Goal: Communication & Community: Answer question/provide support

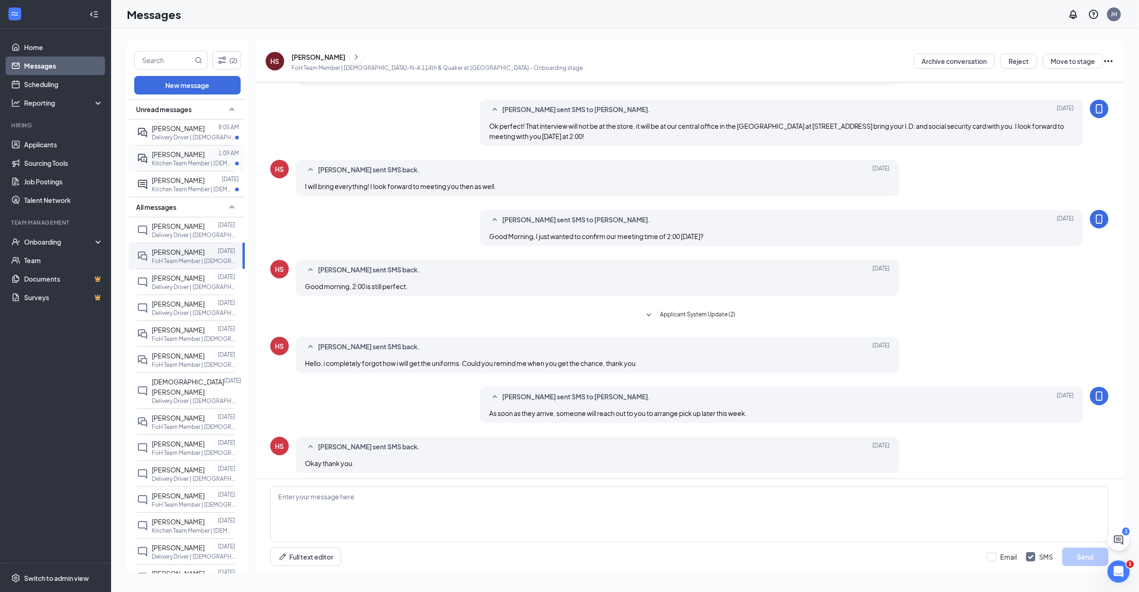
scroll to position [71, 0]
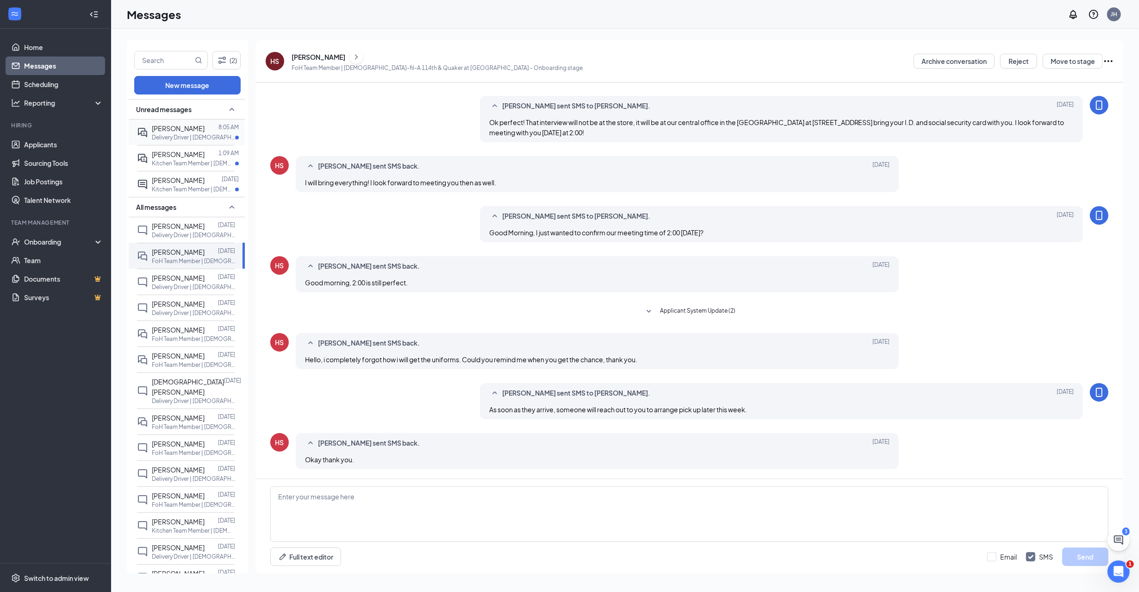
click at [186, 126] on span "[PERSON_NAME]" at bounding box center [178, 128] width 53 height 8
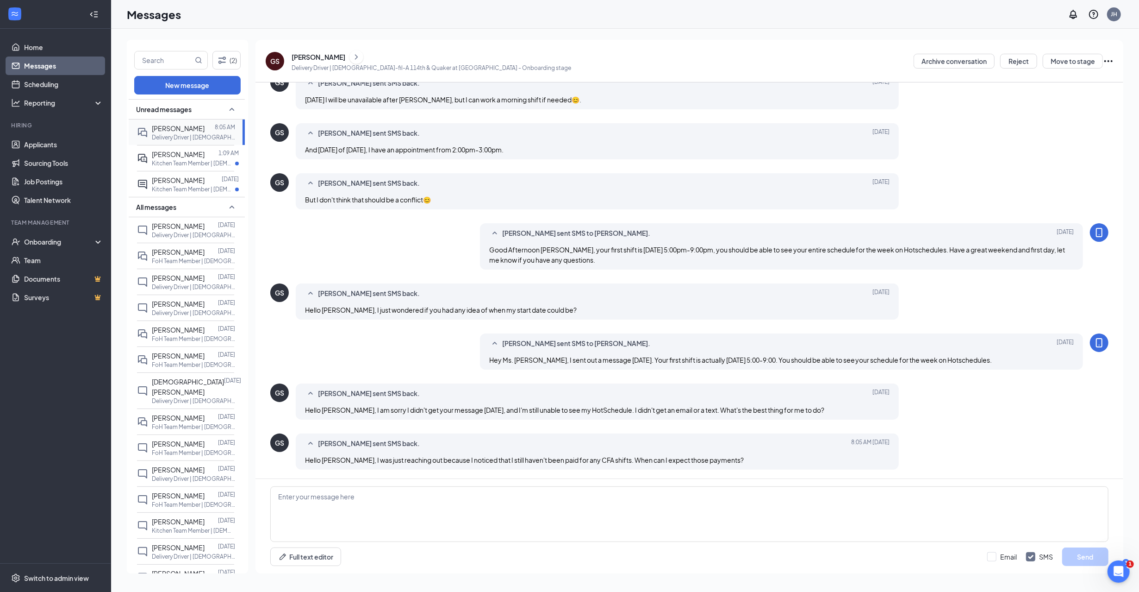
scroll to position [144, 0]
click at [184, 158] on span "[PERSON_NAME]" at bounding box center [178, 154] width 53 height 8
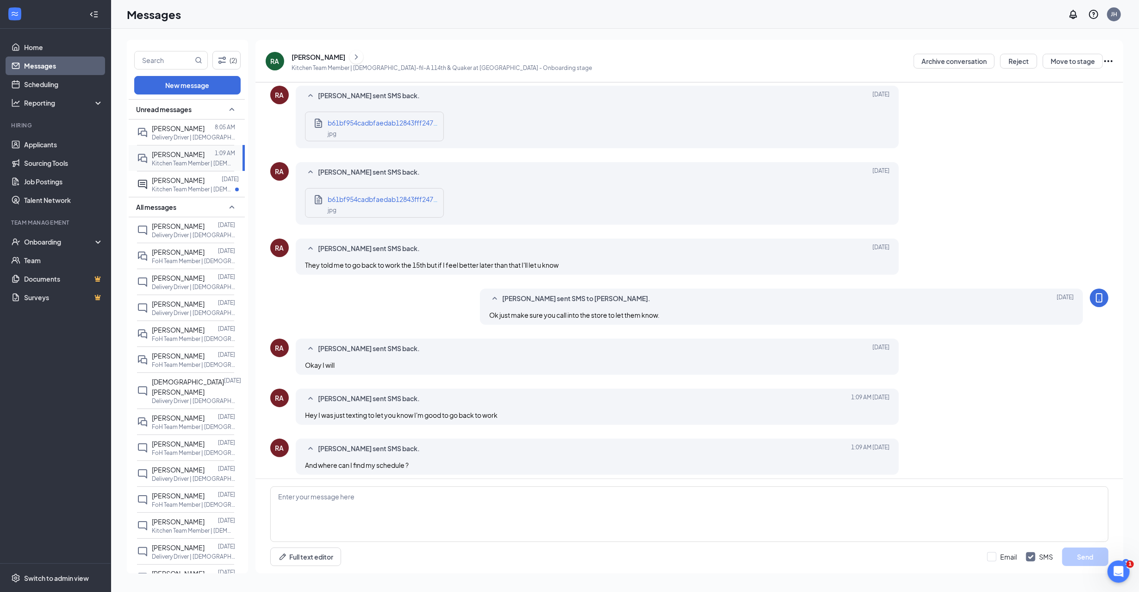
scroll to position [213, 0]
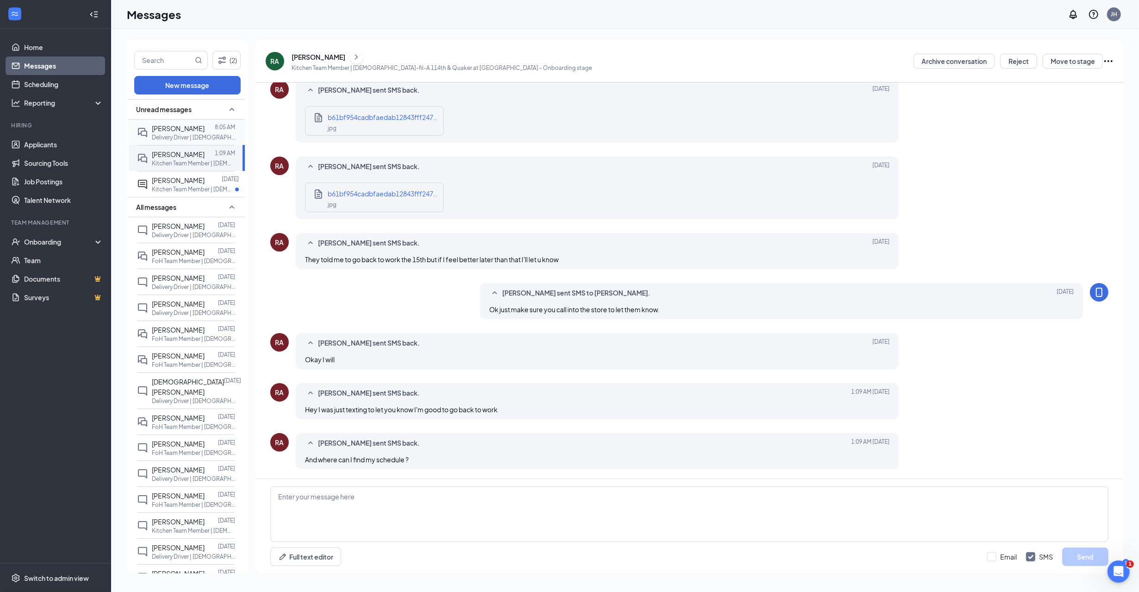
click at [181, 134] on p "Delivery Driver | [DEMOGRAPHIC_DATA]-fil-A 114th & Quaker at [GEOGRAPHIC_DATA]" at bounding box center [193, 137] width 83 height 8
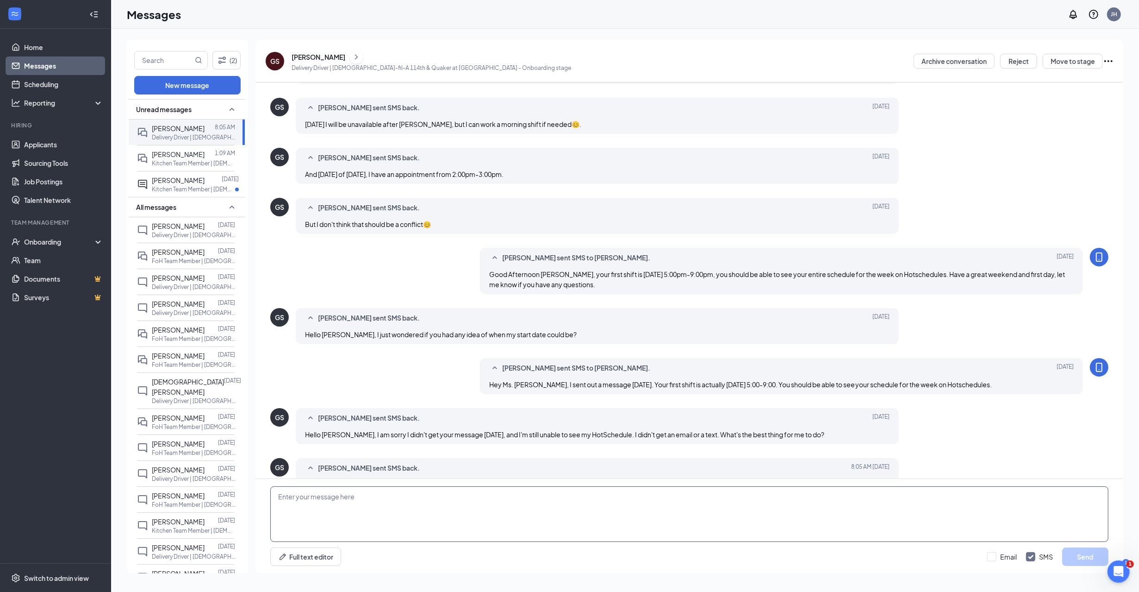
scroll to position [144, 0]
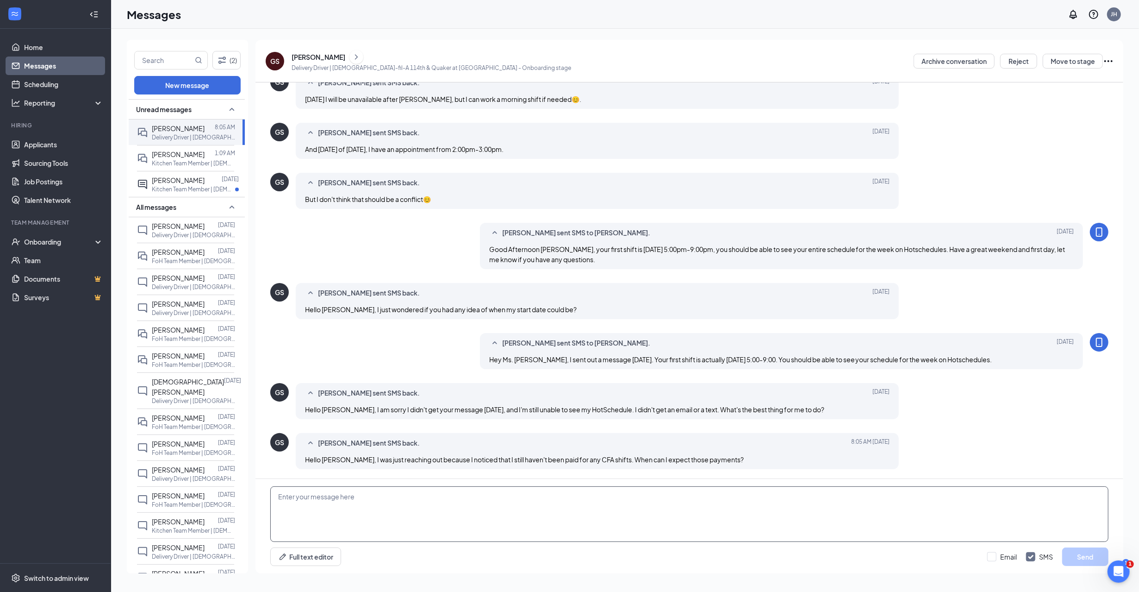
click at [389, 506] on textarea at bounding box center [689, 514] width 838 height 56
type textarea "Y"
click at [630, 507] on textarea "You should have a physical check in the manager stand for your orientation hour…" at bounding box center [689, 514] width 838 height 56
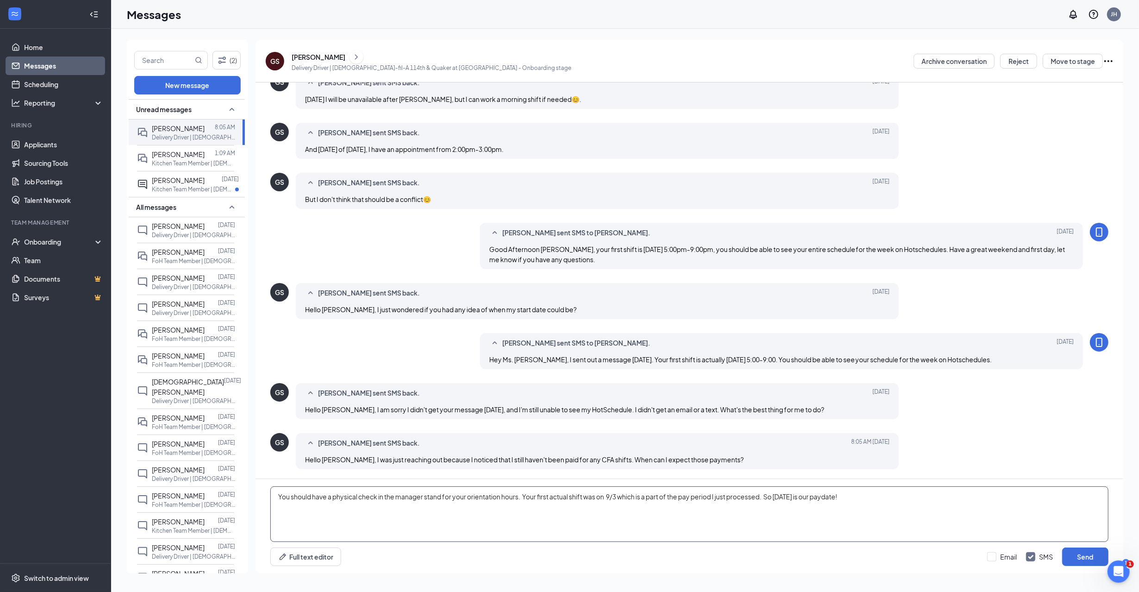
click at [842, 499] on textarea "You should have a physical check in the manager stand for your orientation hour…" at bounding box center [689, 514] width 838 height 56
click at [830, 499] on textarea "You should have a physical check in the manager stand for your orientation hour…" at bounding box center [689, 514] width 838 height 56
type textarea "You should have a physical check in the manager stand for your orientation hour…"
click at [1080, 558] on button "Send" at bounding box center [1085, 556] width 46 height 19
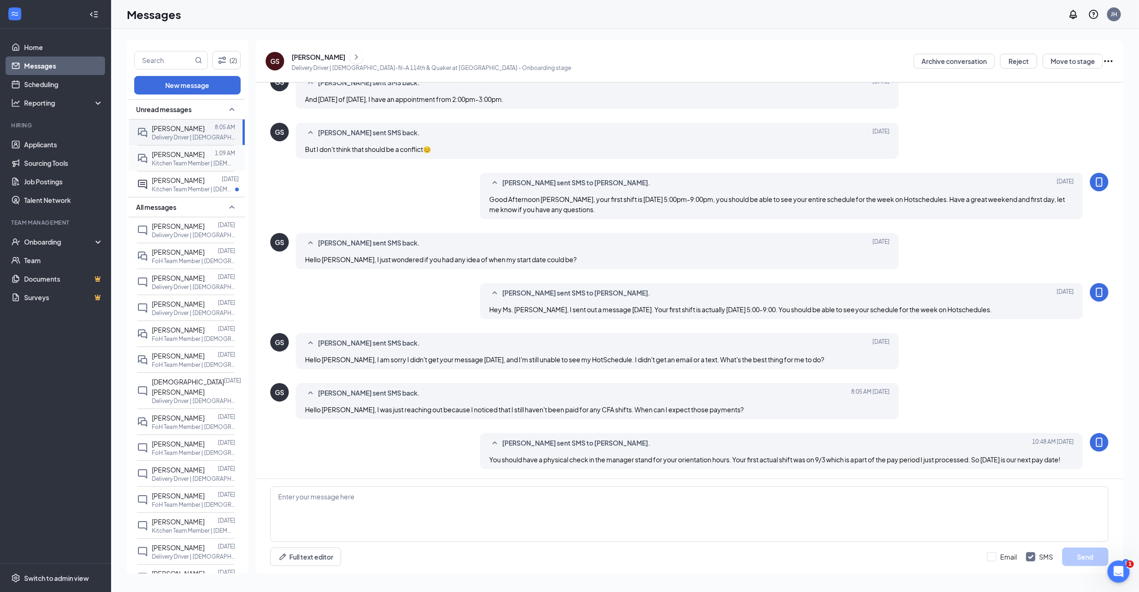
scroll to position [204, 0]
drag, startPoint x: 184, startPoint y: 159, endPoint x: 180, endPoint y: 163, distance: 5.9
click at [180, 160] on p "Kitchen Team Member | [DEMOGRAPHIC_DATA]-fil-A 114th & Quaker at [GEOGRAPHIC_DA…" at bounding box center [193, 163] width 83 height 8
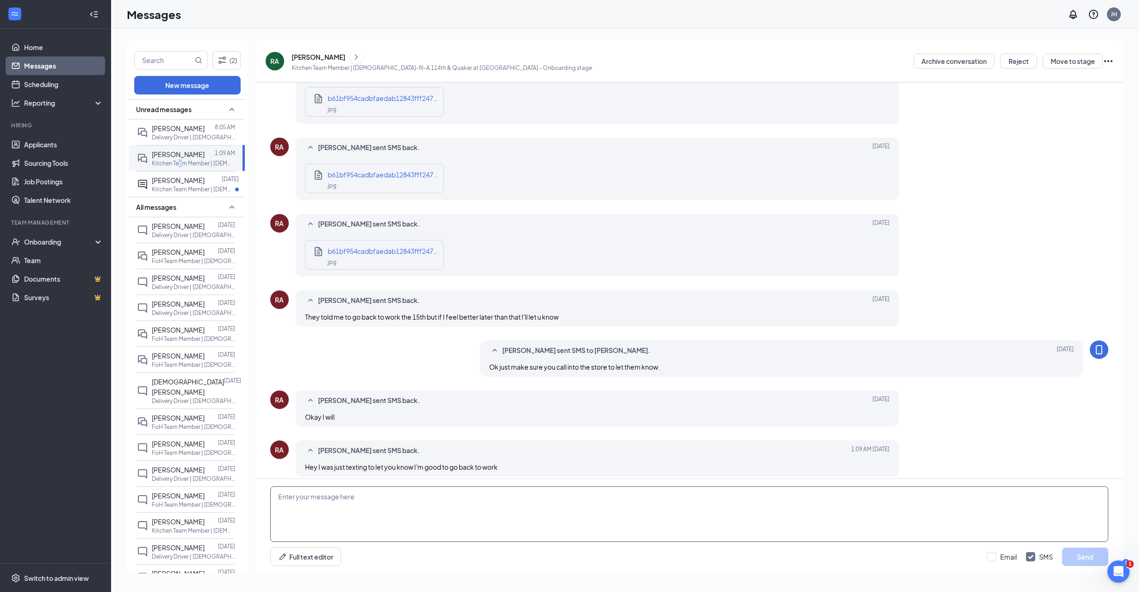
scroll to position [213, 0]
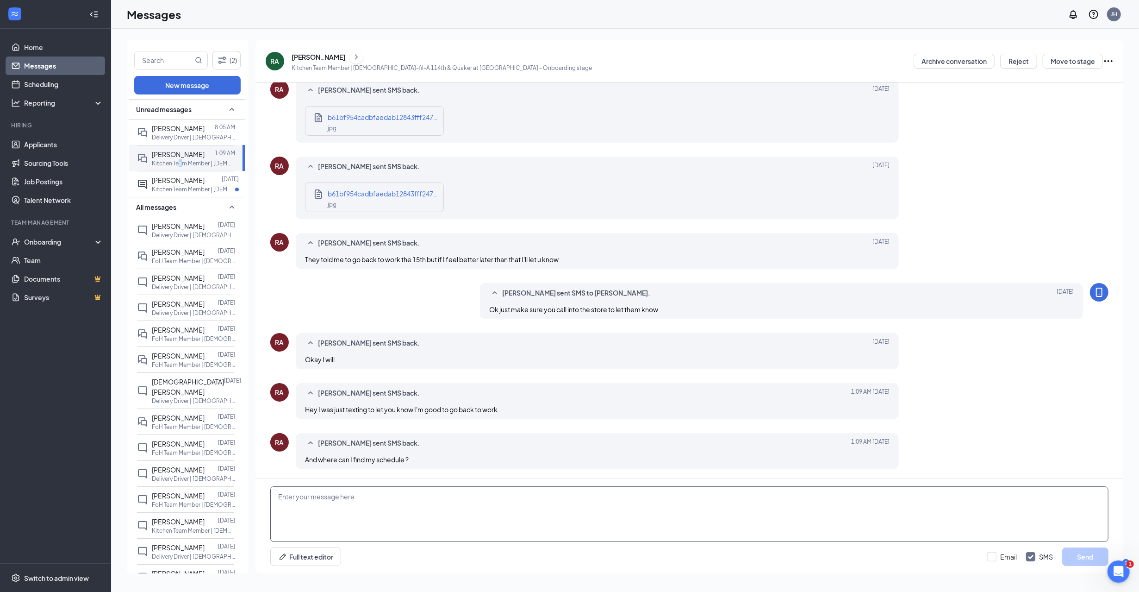
click at [441, 506] on textarea at bounding box center [689, 514] width 838 height 56
type textarea "O"
type textarea "You will find your schedule on Hotschedules. Your next shift is scheduled [DATE…"
click at [1082, 551] on button "Send" at bounding box center [1085, 556] width 46 height 19
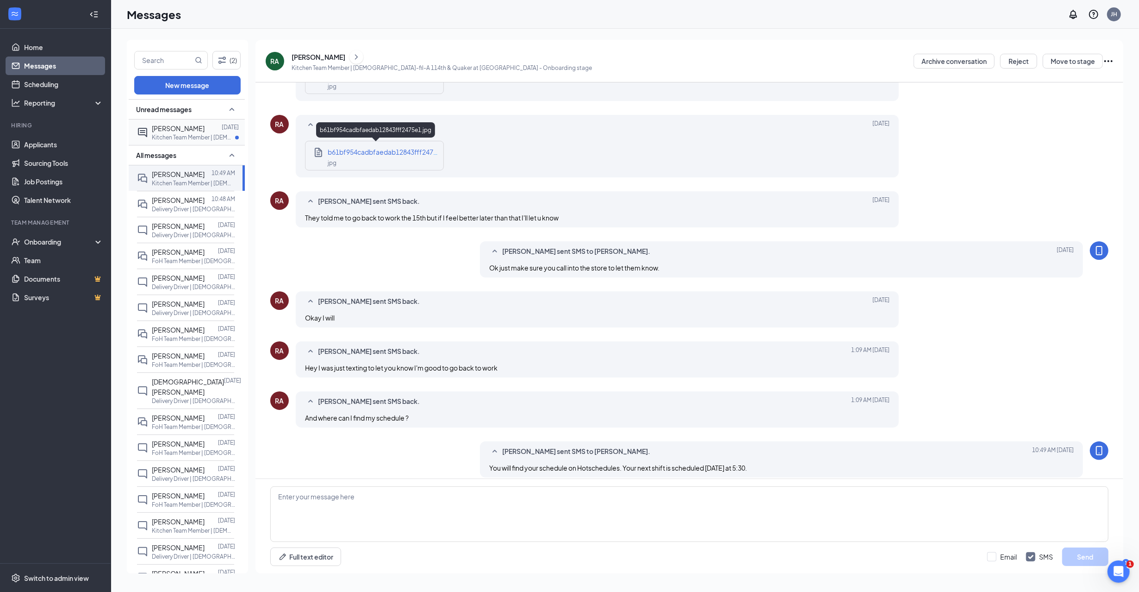
scroll to position [213, 0]
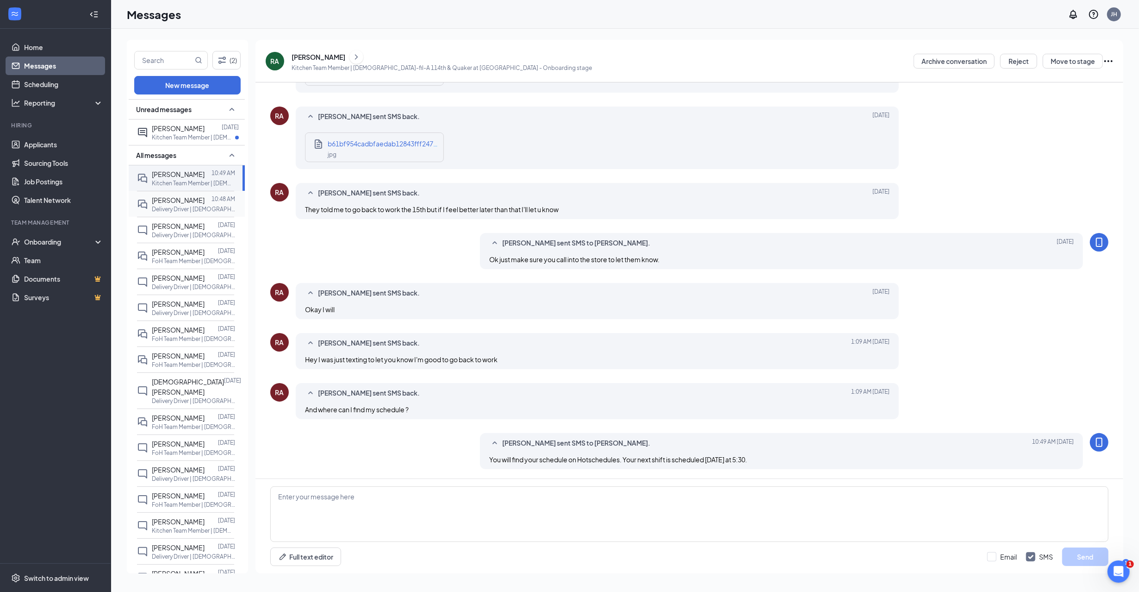
click at [169, 204] on div "[PERSON_NAME]" at bounding box center [178, 200] width 53 height 10
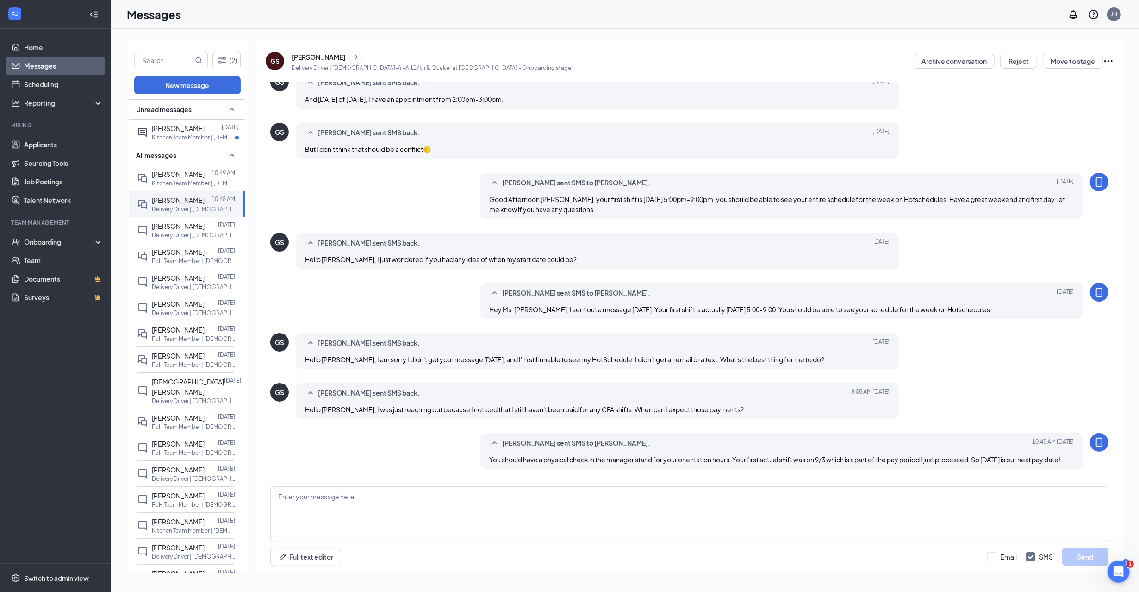
scroll to position [154, 0]
click at [180, 337] on p "FoH Team Member | [DEMOGRAPHIC_DATA]-fil-A 114th & Quaker at [GEOGRAPHIC_DATA]" at bounding box center [193, 339] width 83 height 8
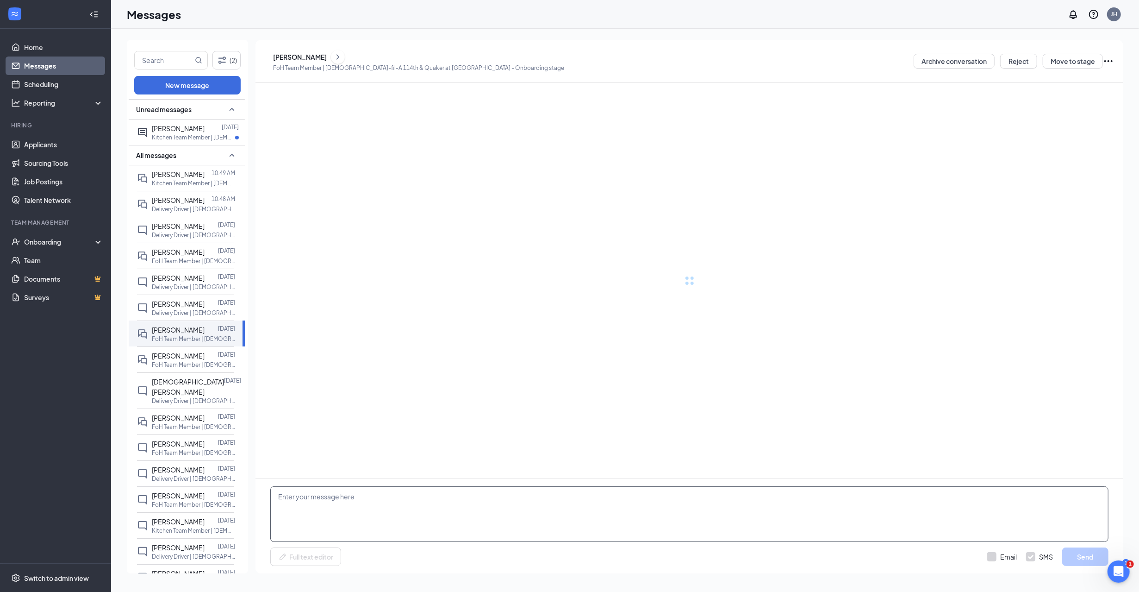
click at [383, 517] on textarea at bounding box center [689, 514] width 838 height 56
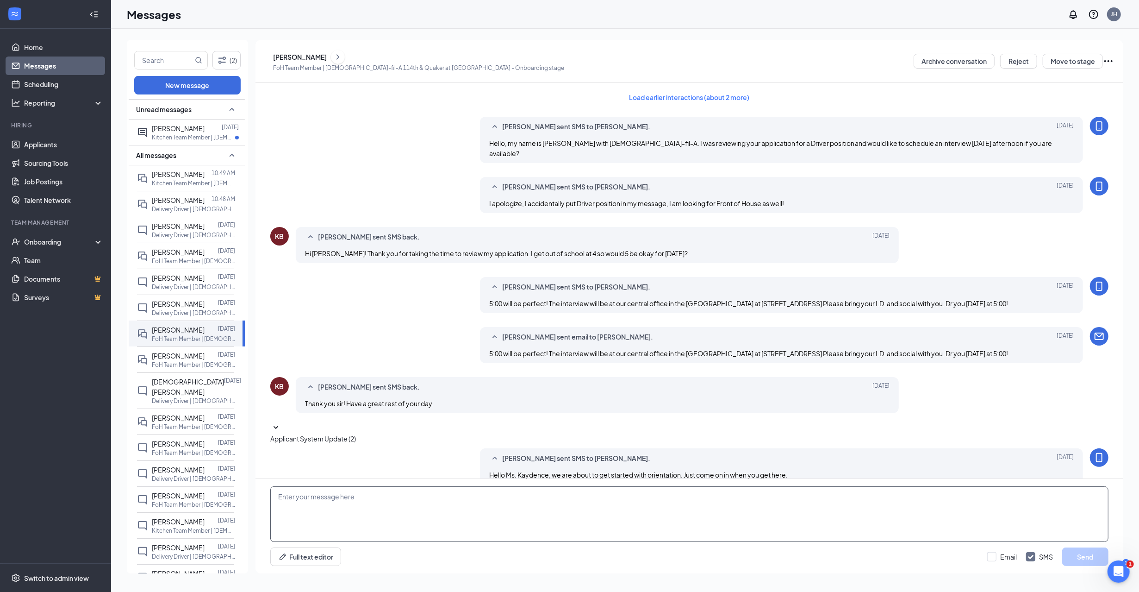
scroll to position [61, 0]
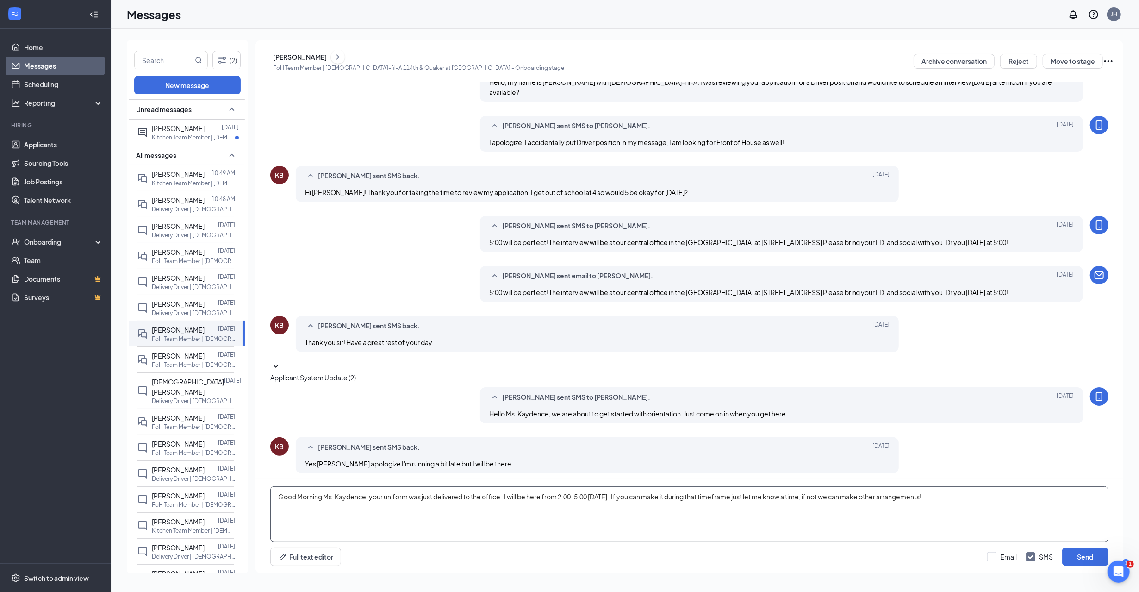
click at [638, 502] on textarea "Good Morning Ms. Kaydence, your uniform was just delivered to the office. I wil…" at bounding box center [689, 514] width 838 height 56
type textarea "Good Morning Ms. Kaydence, your uniform was just delivered to the office. I wil…"
click at [1078, 554] on button "Send" at bounding box center [1085, 556] width 46 height 19
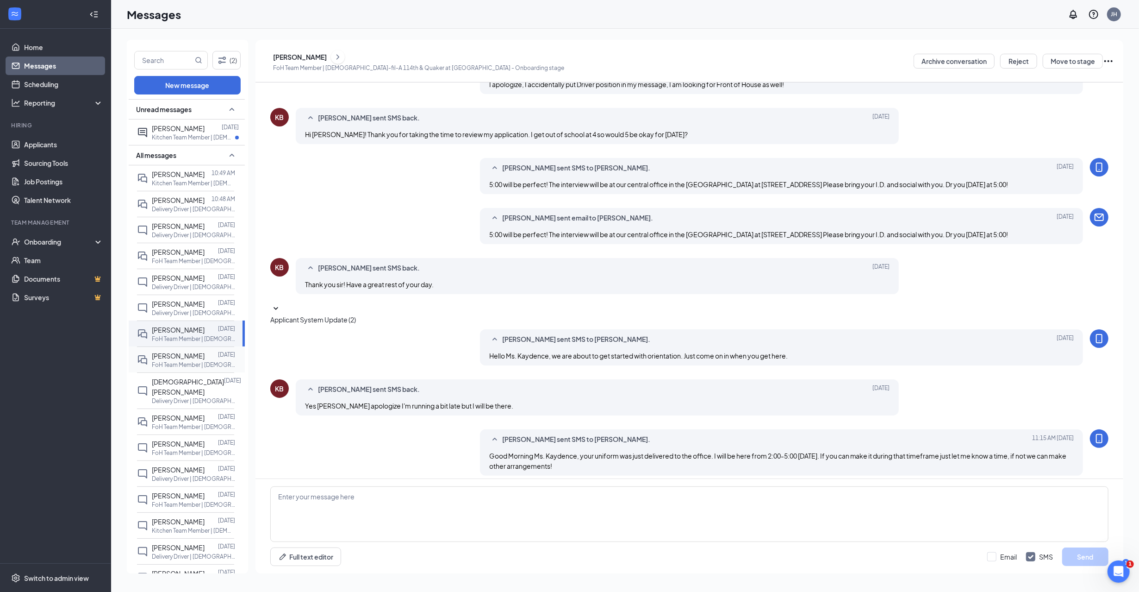
scroll to position [121, 0]
click at [160, 358] on span "[PERSON_NAME]" at bounding box center [178, 355] width 53 height 8
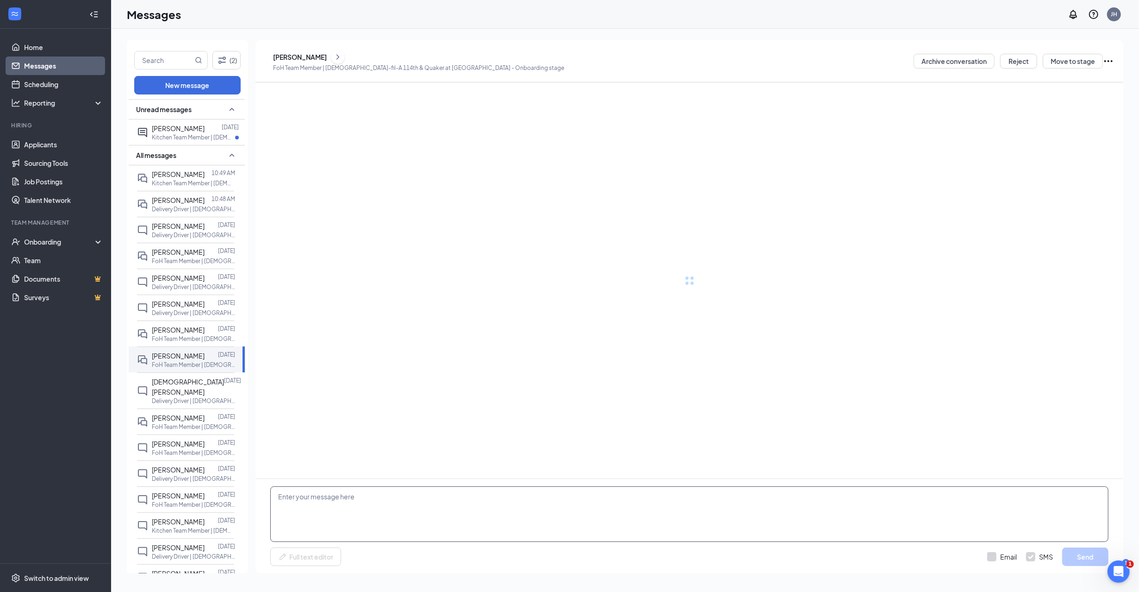
click at [388, 513] on textarea at bounding box center [689, 514] width 838 height 56
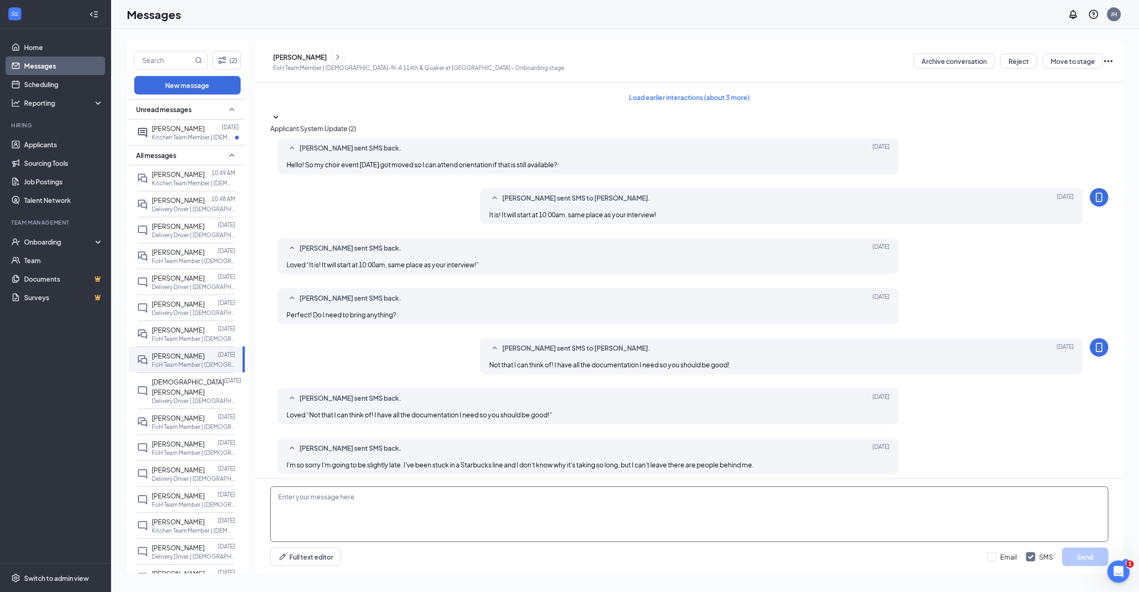
scroll to position [61, 0]
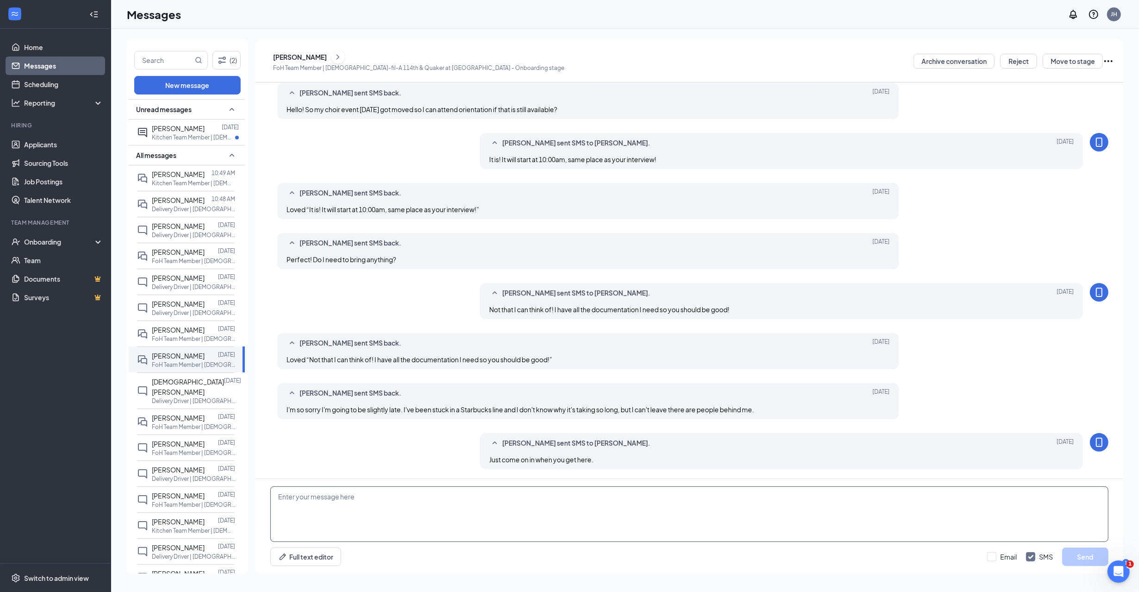
paste textarea "Good Morning Ms. Kaydence, your uniform was just delivered to the office. I wil…"
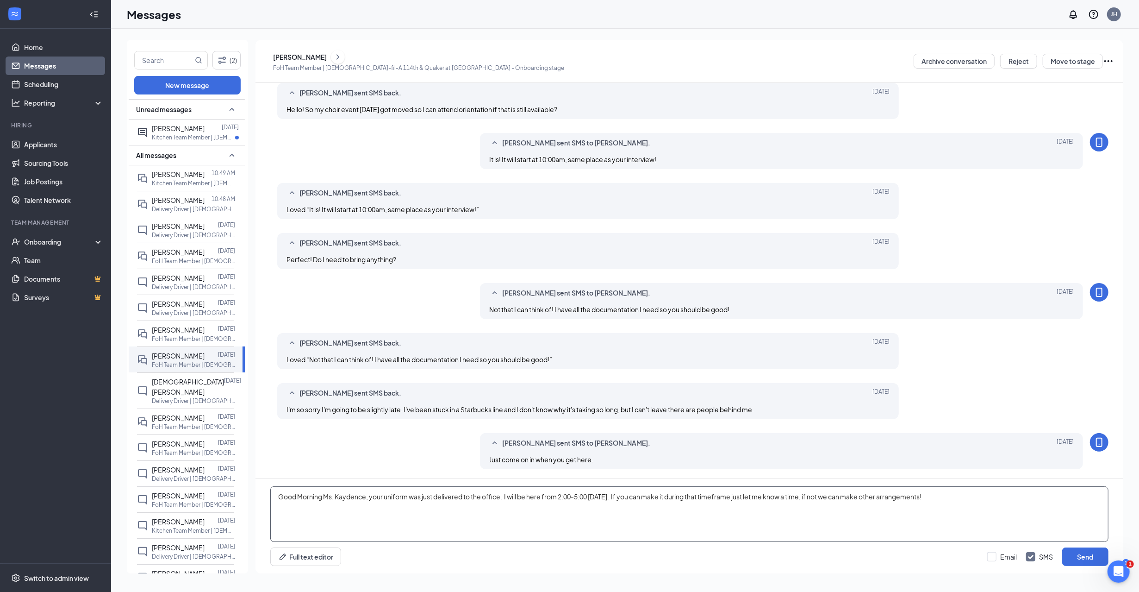
click at [349, 499] on textarea "Good Morning Ms. Kaydence, your uniform was just delivered to the office. I wil…" at bounding box center [689, 514] width 838 height 56
type textarea "Good Morning Ms. [PERSON_NAME], your uniform was just delivered to the office. …"
click at [1080, 559] on button "Send" at bounding box center [1085, 556] width 46 height 19
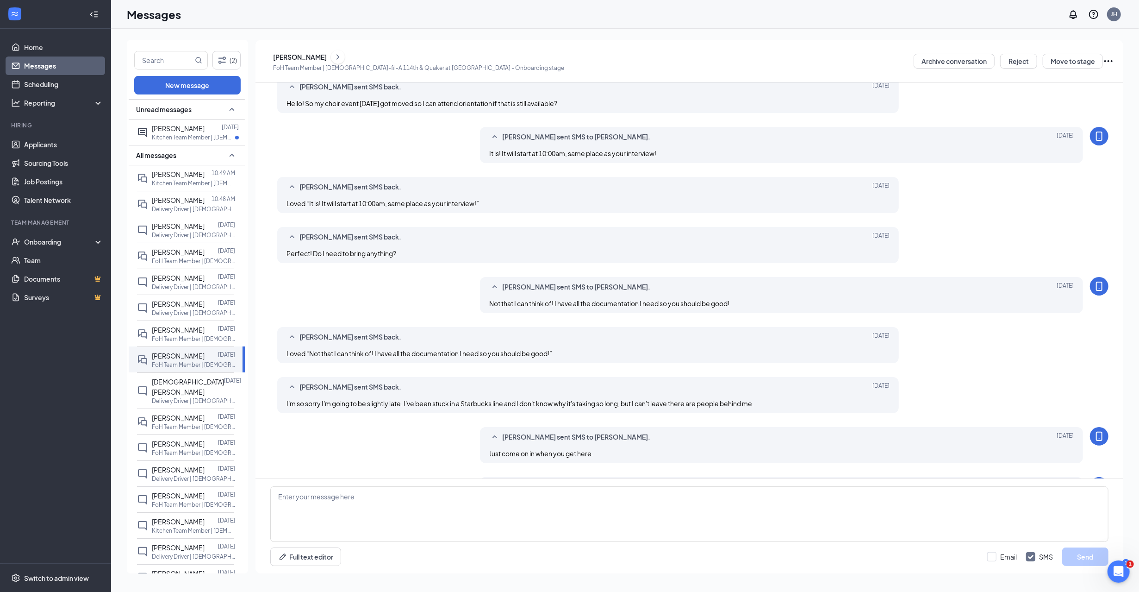
scroll to position [121, 0]
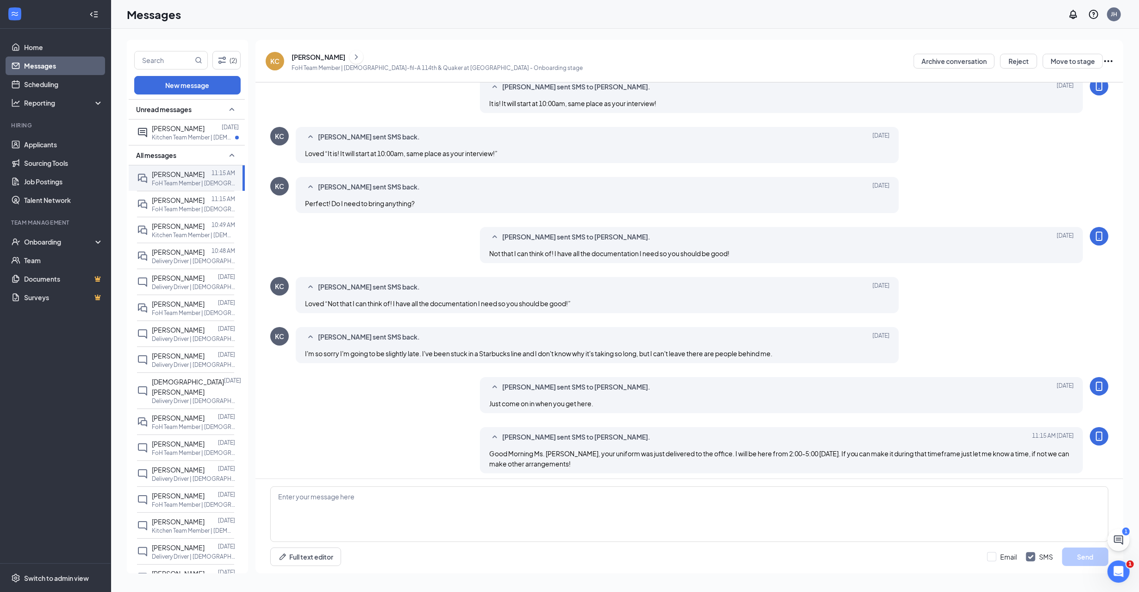
scroll to position [121, 0]
